Goal: Find specific page/section: Find specific page/section

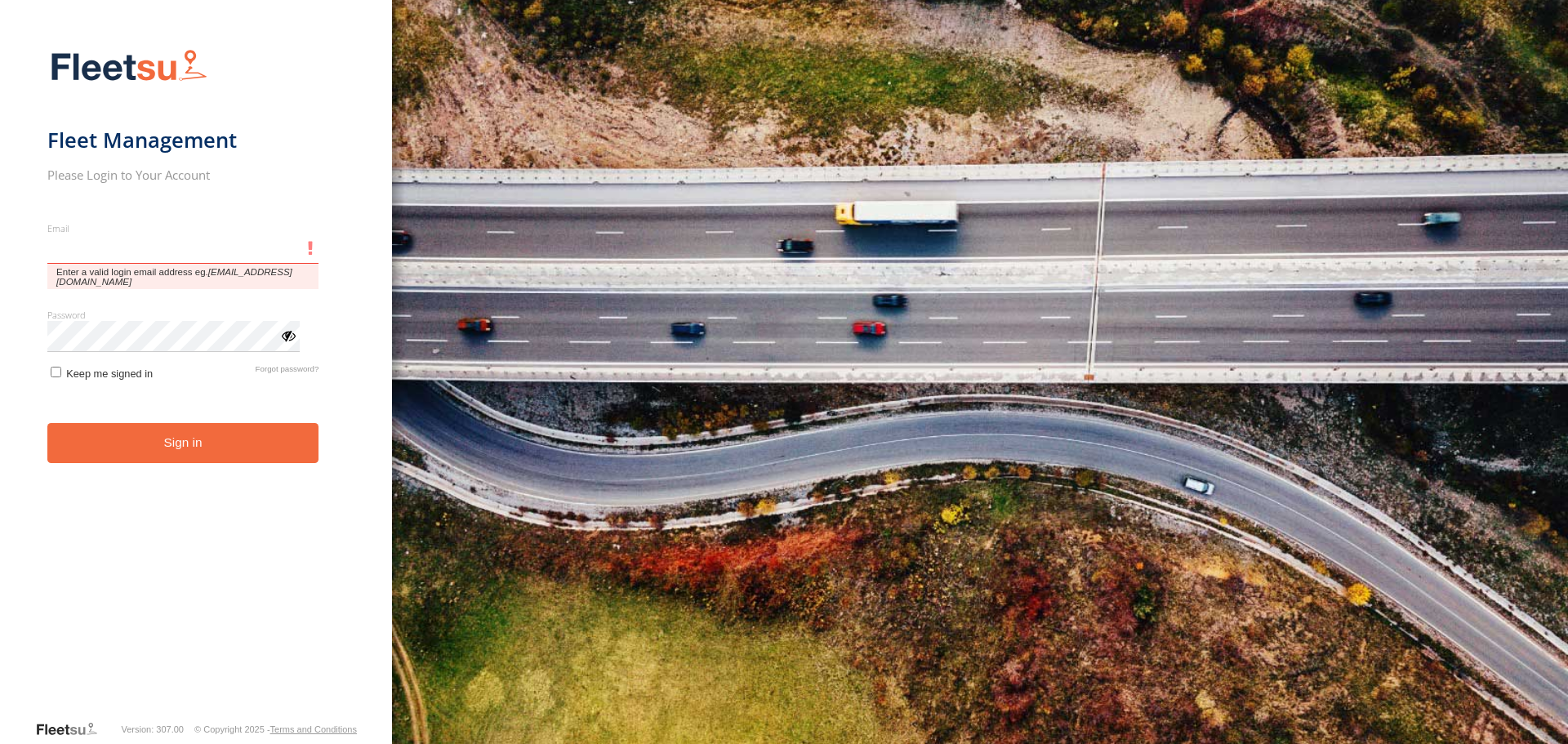
type input "**********"
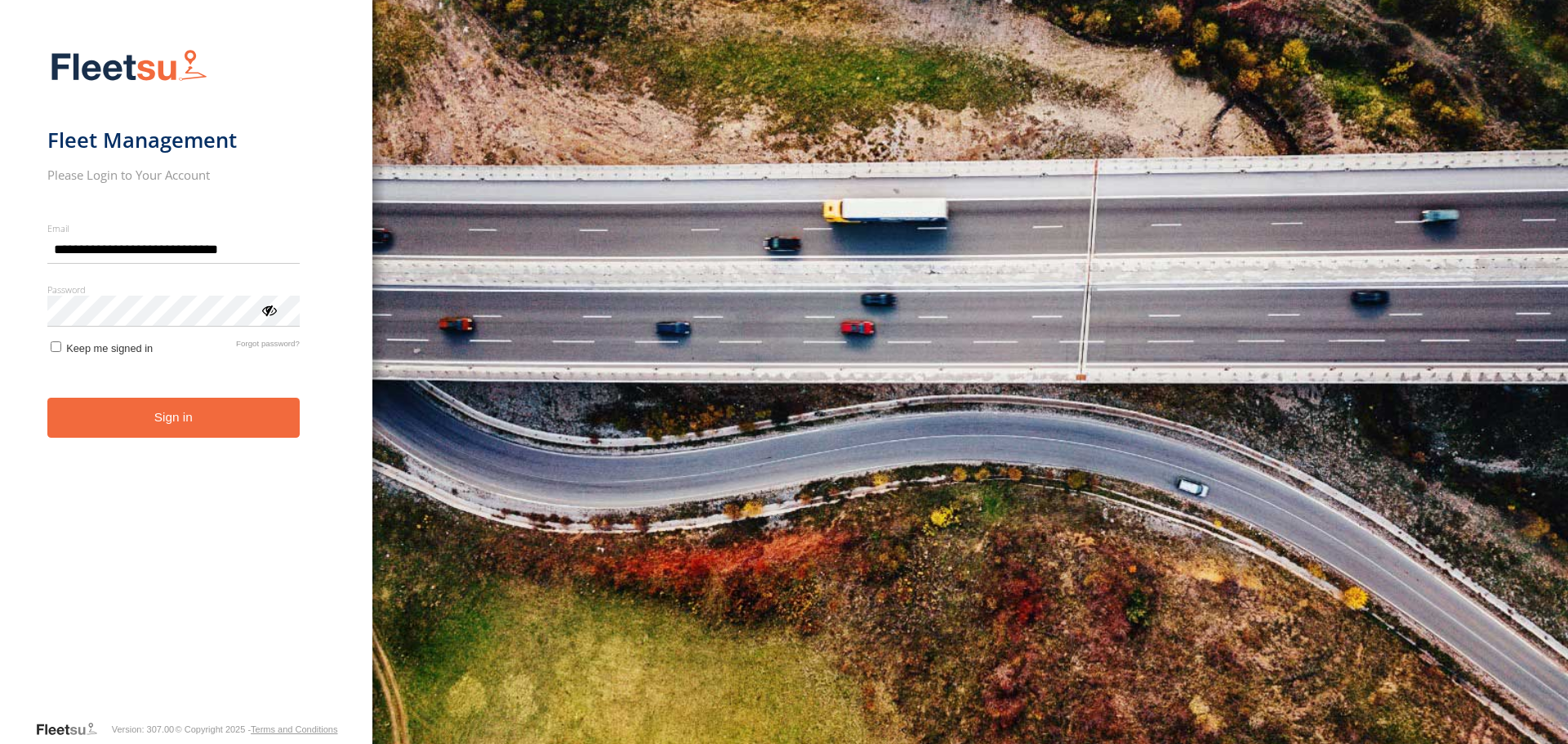
click at [157, 421] on button "Sign in" at bounding box center [174, 418] width 253 height 40
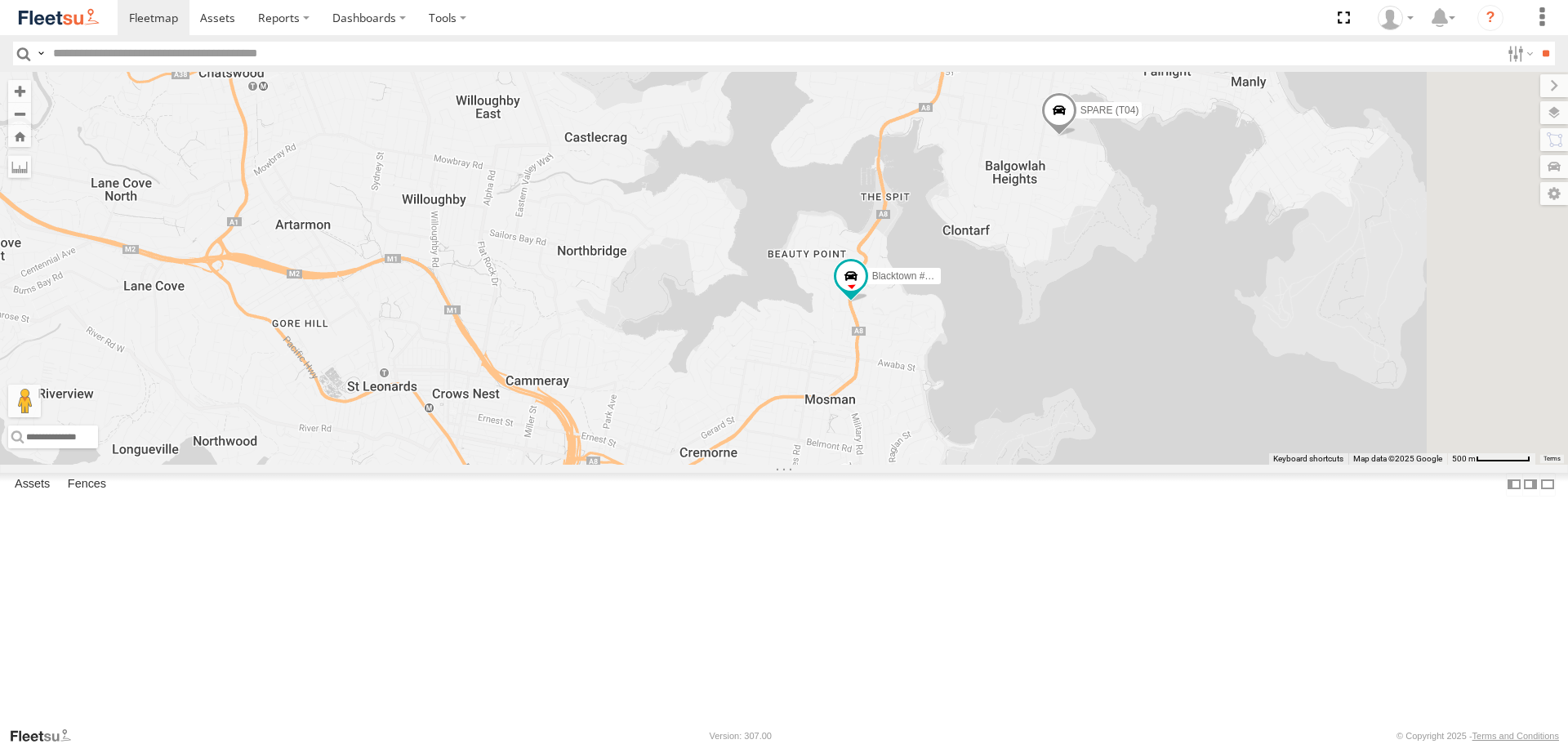
drag, startPoint x: 1487, startPoint y: 490, endPoint x: 1261, endPoint y: 412, distance: 239.1
click at [1261, 412] on div "Rural (T08 - [PERSON_NAME]) Revesby (T07 - [PERSON_NAME]) Brookvale (T10 - [PER…" at bounding box center [784, 268] width 1568 height 392
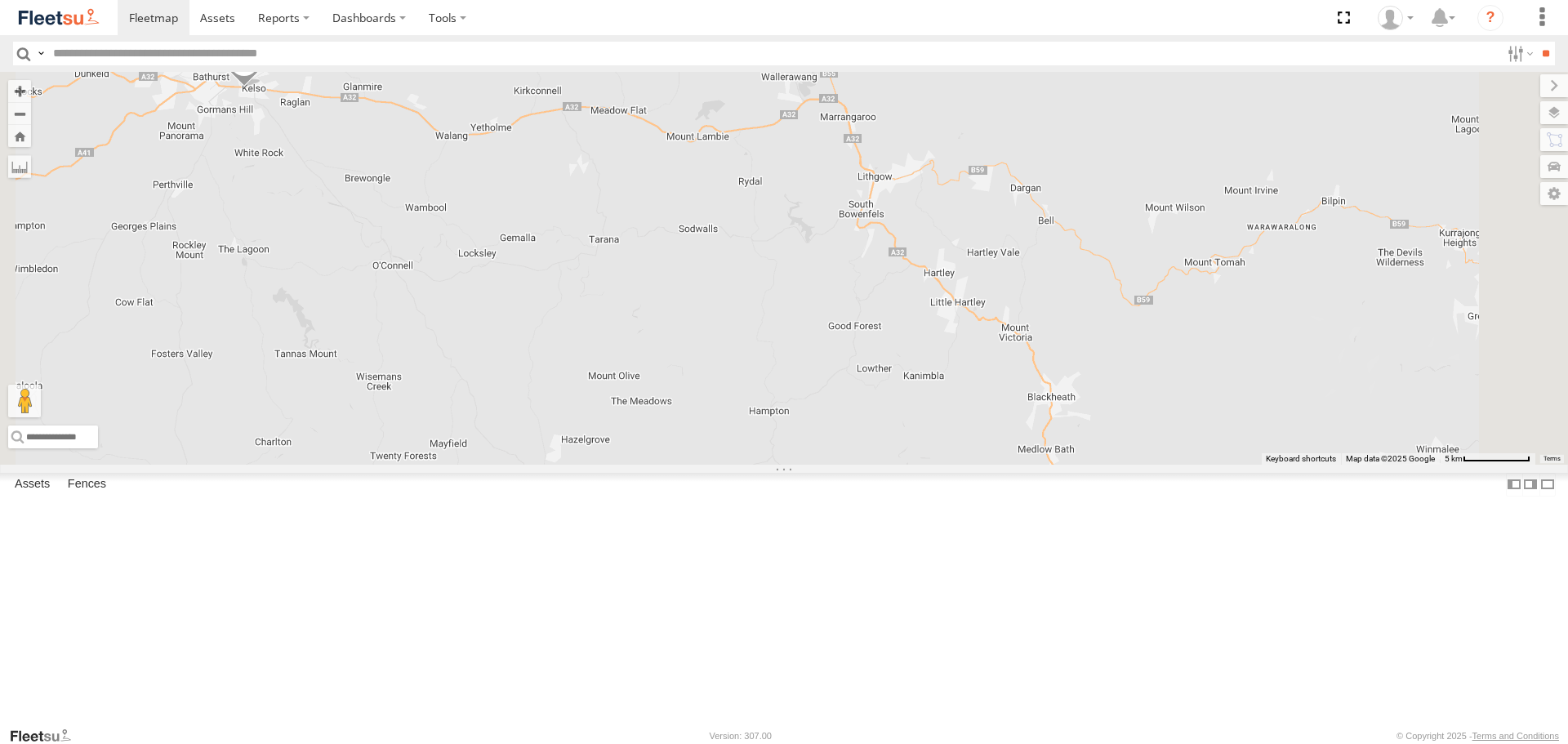
drag, startPoint x: 499, startPoint y: 268, endPoint x: 525, endPoint y: 272, distance: 26.3
click at [525, 273] on div "Rural (T08 - [PERSON_NAME]) Revesby (T07 - [PERSON_NAME])" at bounding box center [784, 268] width 1568 height 392
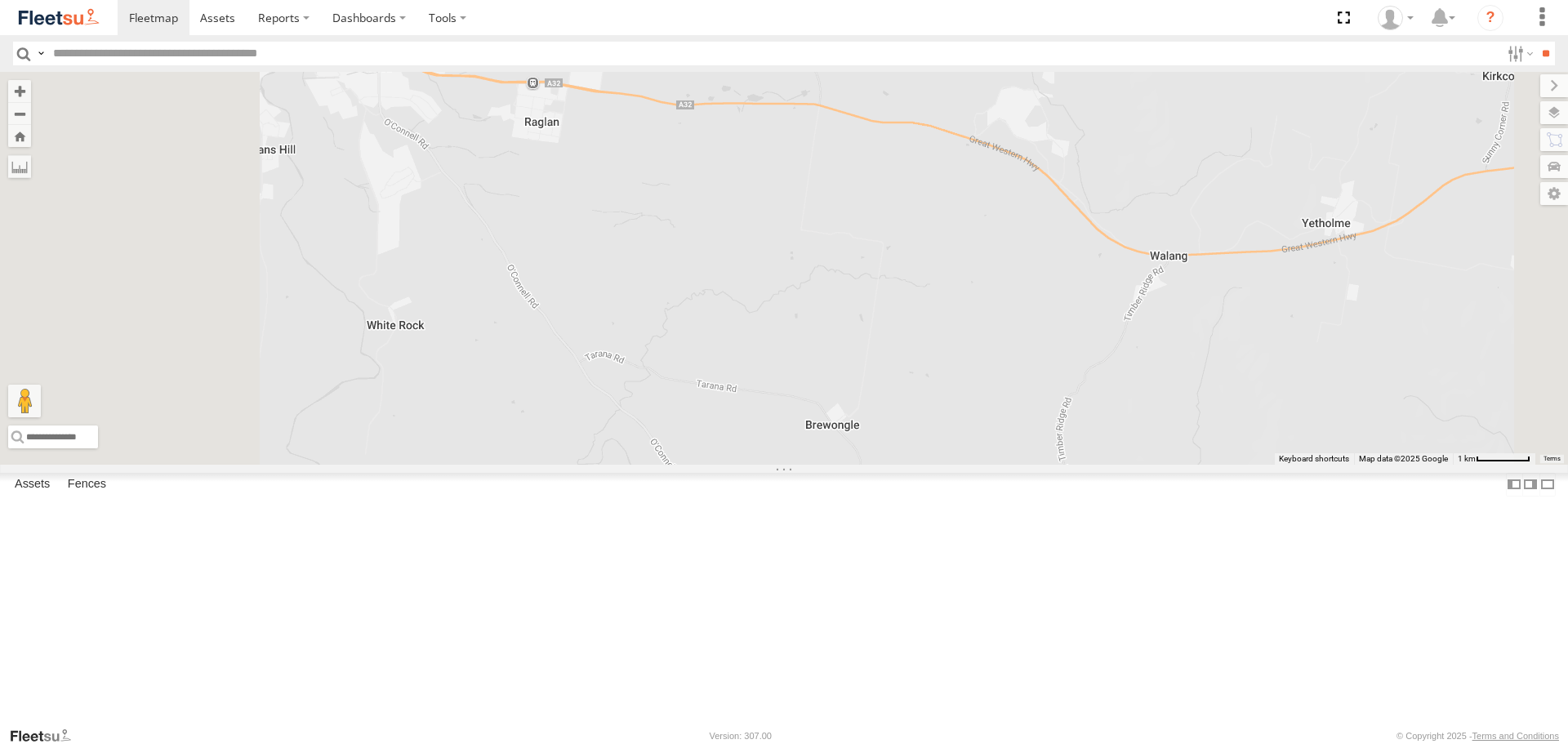
drag, startPoint x: 488, startPoint y: 240, endPoint x: 618, endPoint y: 284, distance: 137.2
click at [618, 287] on div "Rural (T08 - [PERSON_NAME]) Revesby (T07 - [PERSON_NAME])" at bounding box center [784, 268] width 1568 height 392
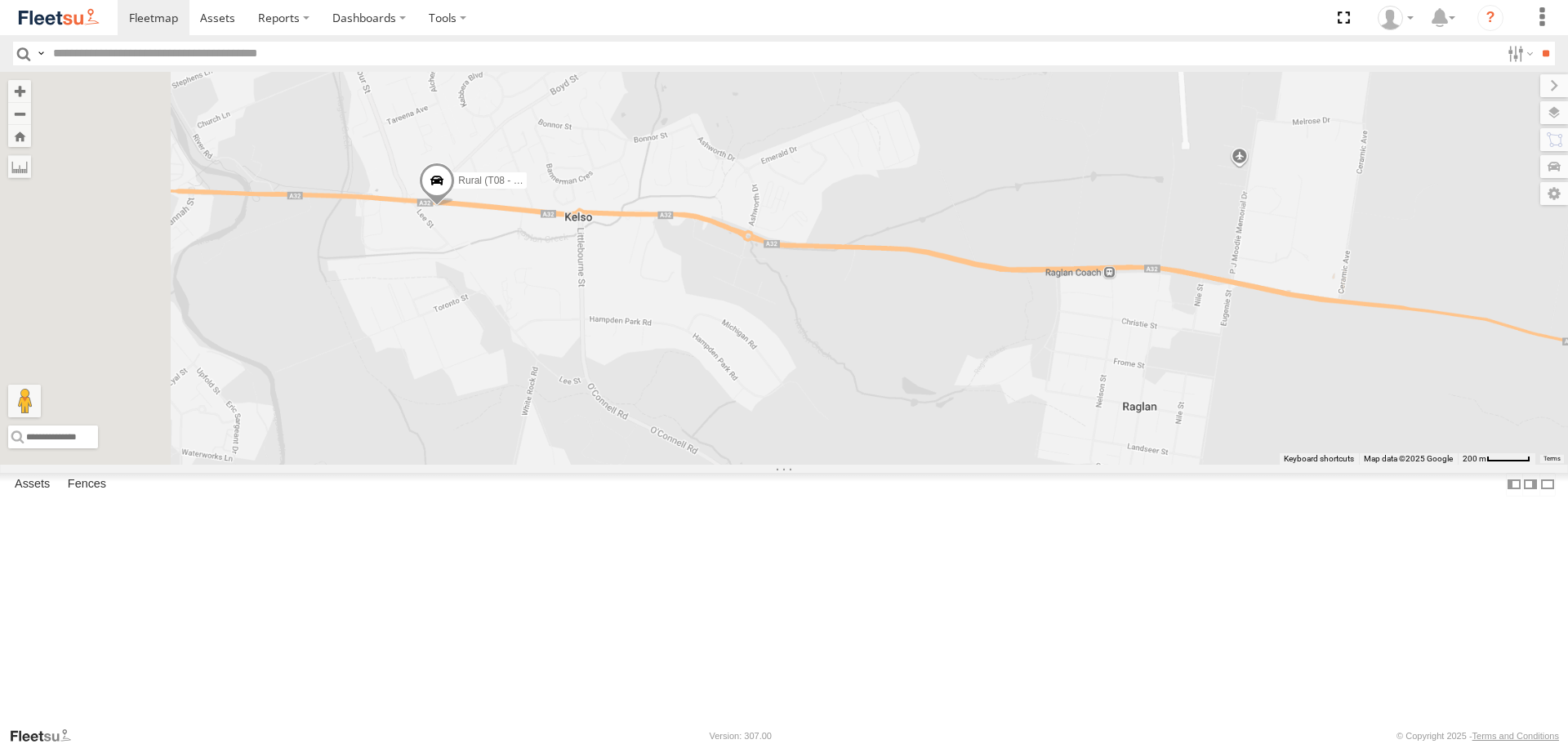
drag, startPoint x: 615, startPoint y: 294, endPoint x: 753, endPoint y: 527, distance: 270.8
click at [753, 464] on div "Rural (T08 - [PERSON_NAME]) Revesby (T07 - [PERSON_NAME])" at bounding box center [784, 268] width 1568 height 392
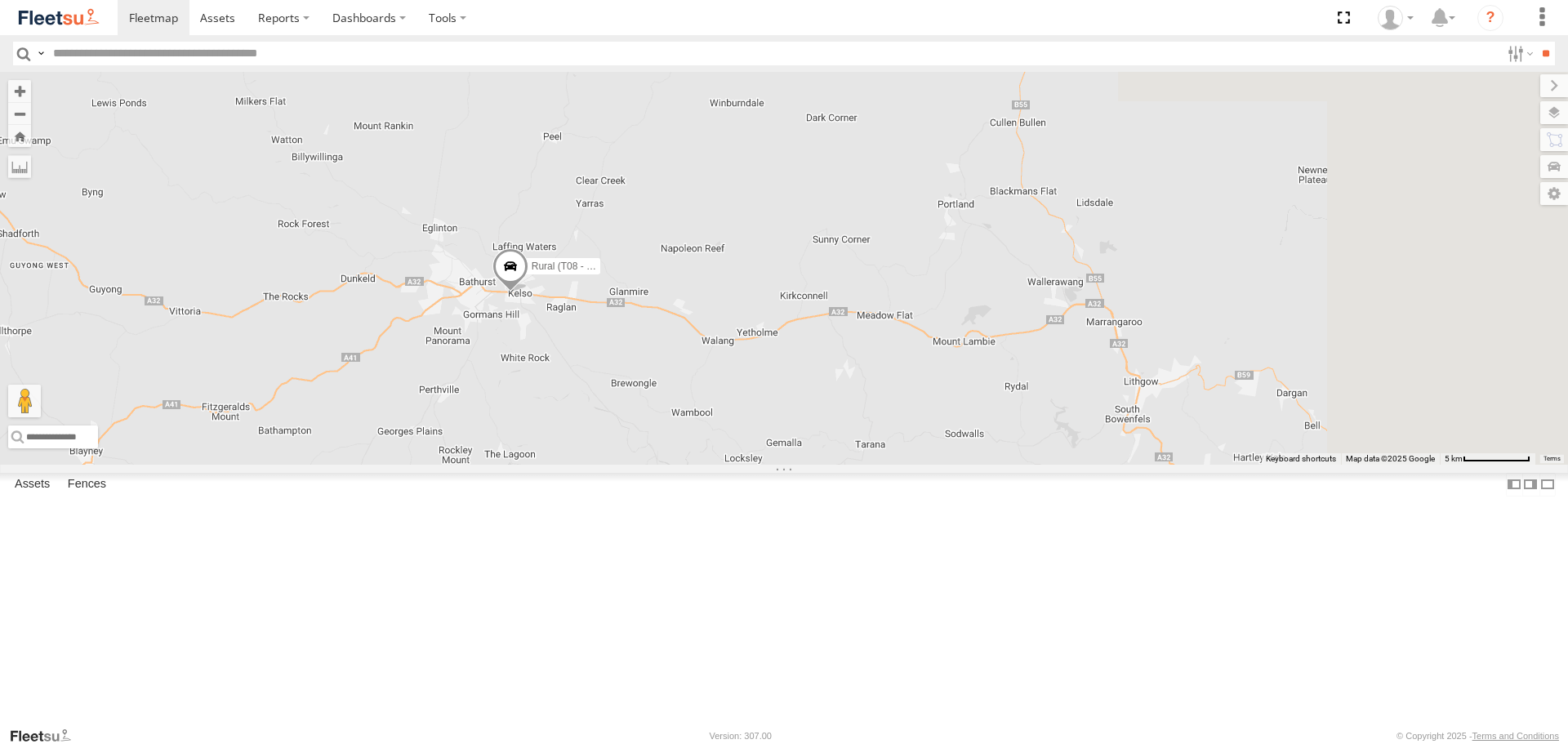
drag, startPoint x: 1391, startPoint y: 512, endPoint x: 583, endPoint y: 438, distance: 811.4
click at [590, 439] on div "Rural (T08 - [PERSON_NAME]) Revesby (T07 - [PERSON_NAME])" at bounding box center [784, 268] width 1568 height 392
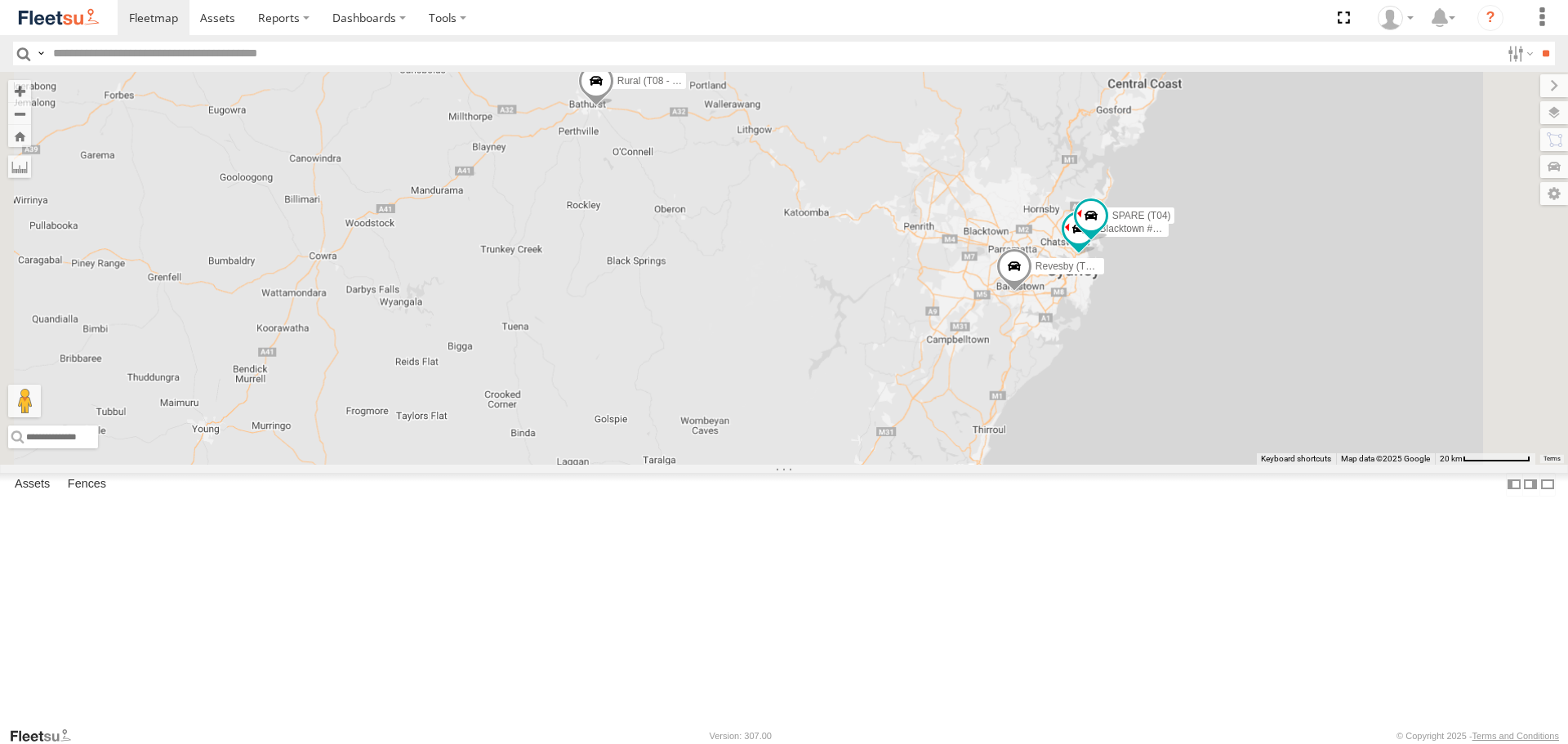
drag, startPoint x: 1293, startPoint y: 500, endPoint x: 1251, endPoint y: 308, distance: 196.5
click at [1251, 308] on div "Rural (T08 - [PERSON_NAME]) Revesby (T07 - [PERSON_NAME]) Blacktown #2 (T05 - […" at bounding box center [784, 268] width 1568 height 392
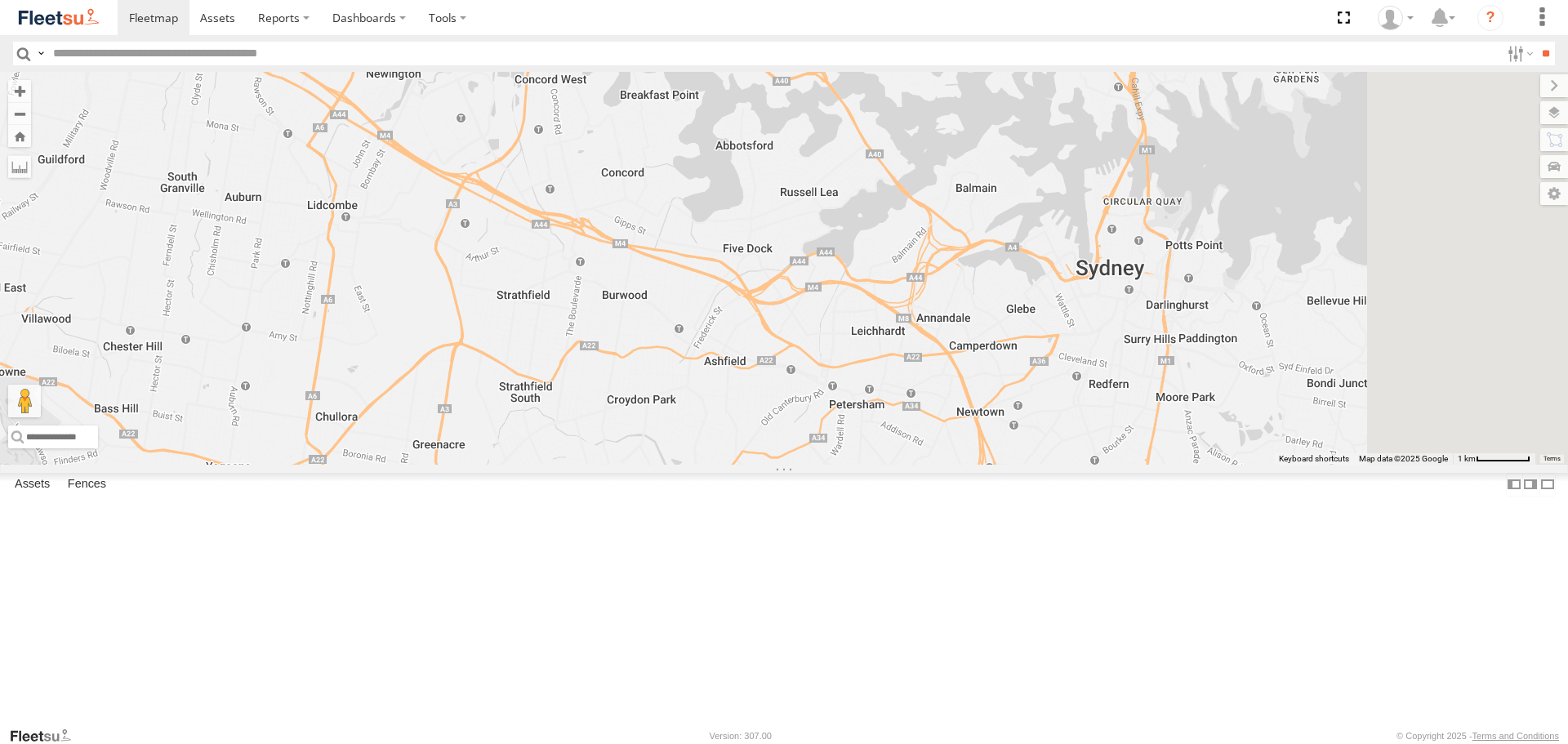
drag, startPoint x: 1079, startPoint y: 395, endPoint x: 720, endPoint y: 603, distance: 414.9
click at [720, 464] on div "Rural (T08 - [PERSON_NAME]) Revesby (T07 - [PERSON_NAME]) Brookvale (T10 - [PER…" at bounding box center [784, 268] width 1568 height 392
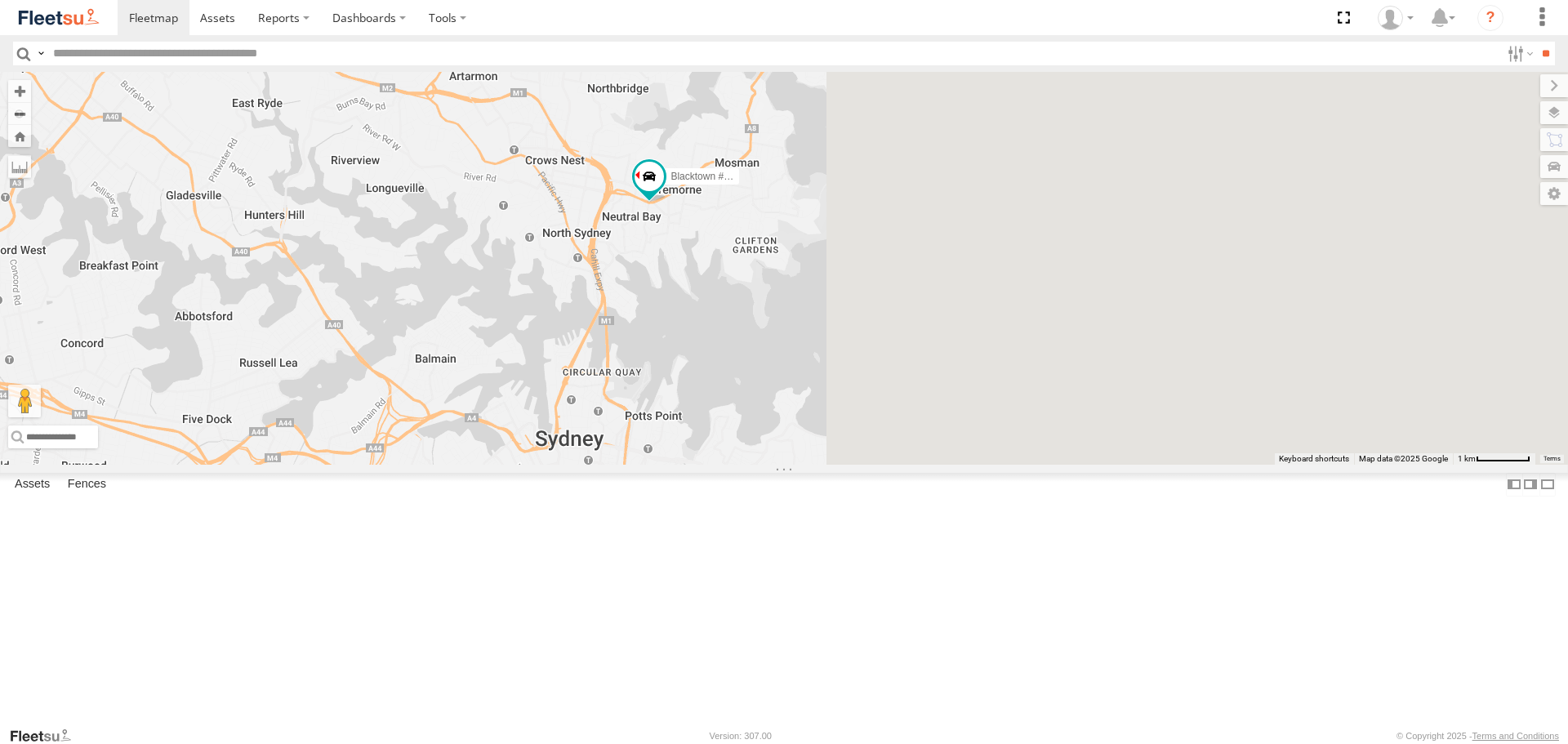
drag, startPoint x: 1053, startPoint y: 459, endPoint x: 593, endPoint y: 556, distance: 470.1
click at [593, 464] on div "Rural (T08 - [PERSON_NAME]) Revesby (T07 - [PERSON_NAME]) Brookvale (T10 - [PER…" at bounding box center [784, 268] width 1568 height 392
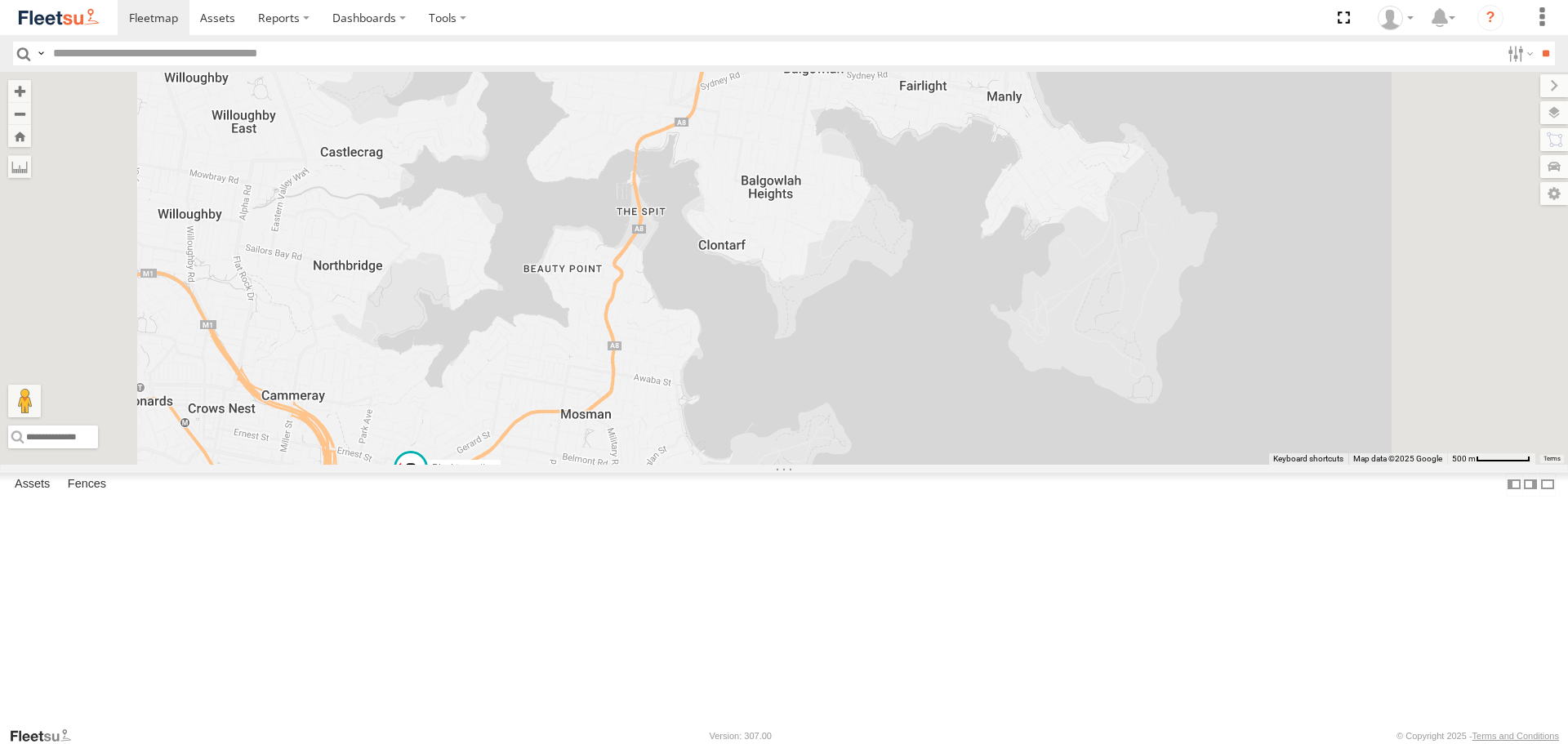
drag, startPoint x: 972, startPoint y: 181, endPoint x: 949, endPoint y: 300, distance: 121.2
click at [949, 300] on div "Rural (T08 - [PERSON_NAME]) Revesby (T07 - [PERSON_NAME]) Brookvale (T10 - [PER…" at bounding box center [784, 268] width 1568 height 392
